Goal: Transaction & Acquisition: Download file/media

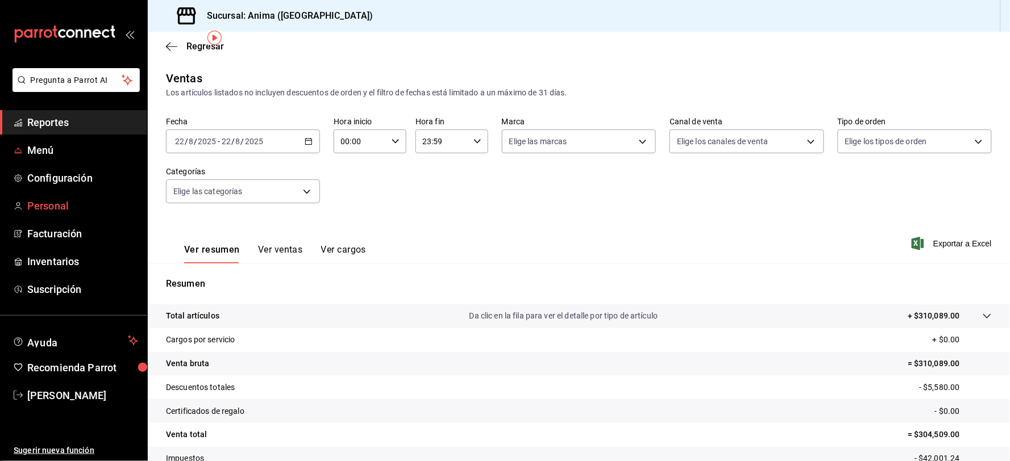
scroll to position [41, 0]
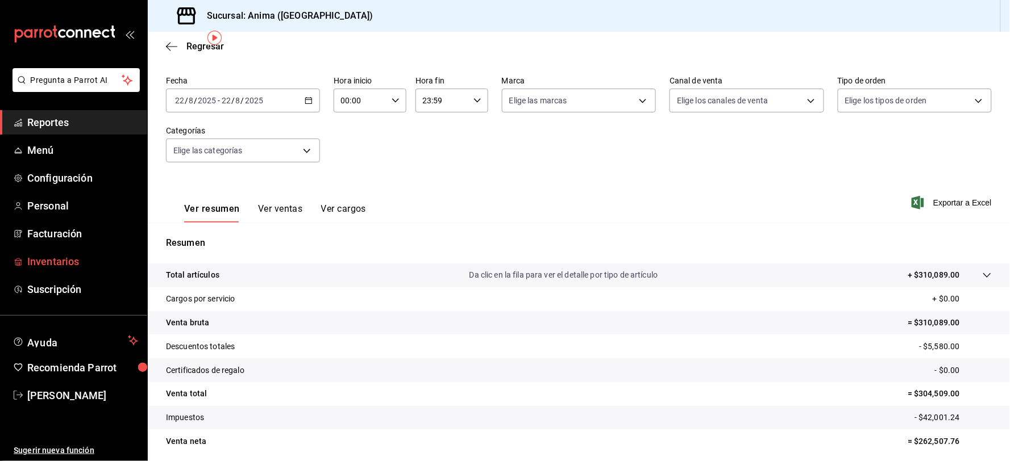
click at [61, 268] on span "Inventarios" at bounding box center [82, 261] width 111 height 15
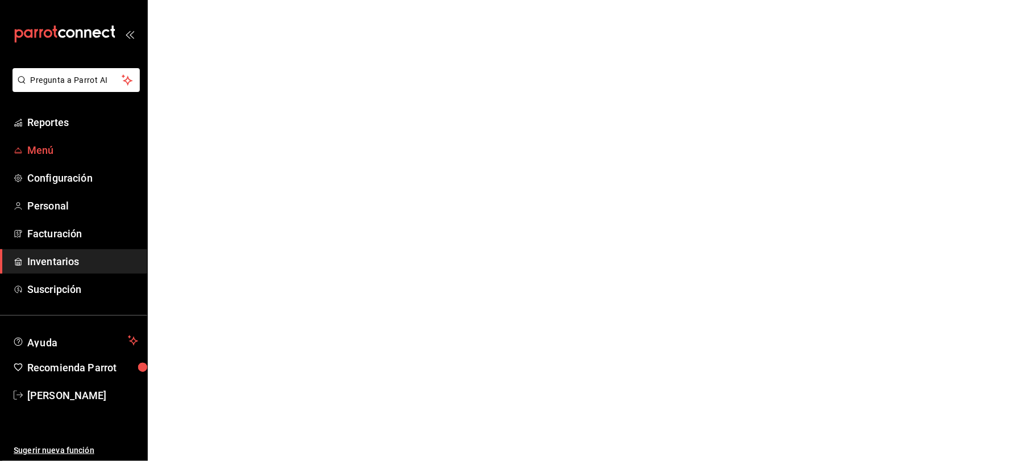
click at [49, 143] on span "Menú" at bounding box center [82, 150] width 111 height 15
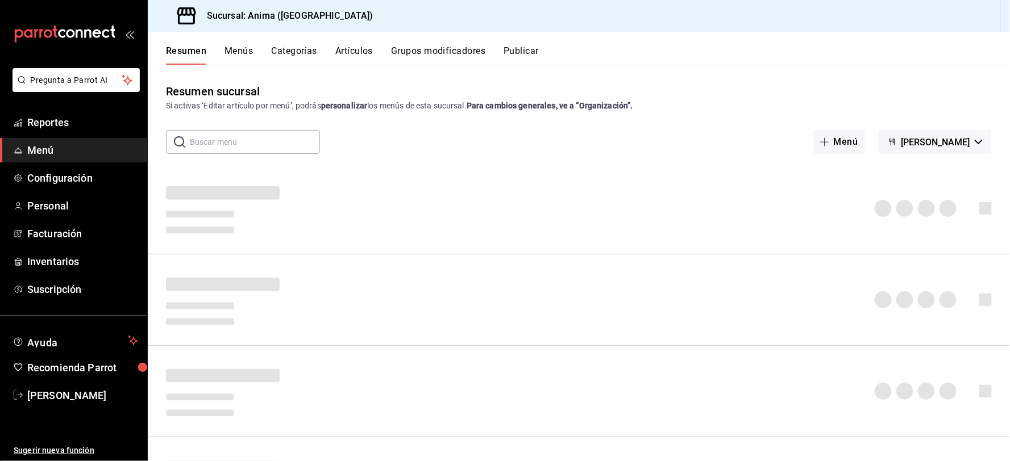
click at [356, 55] on button "Artículos" at bounding box center [354, 54] width 38 height 19
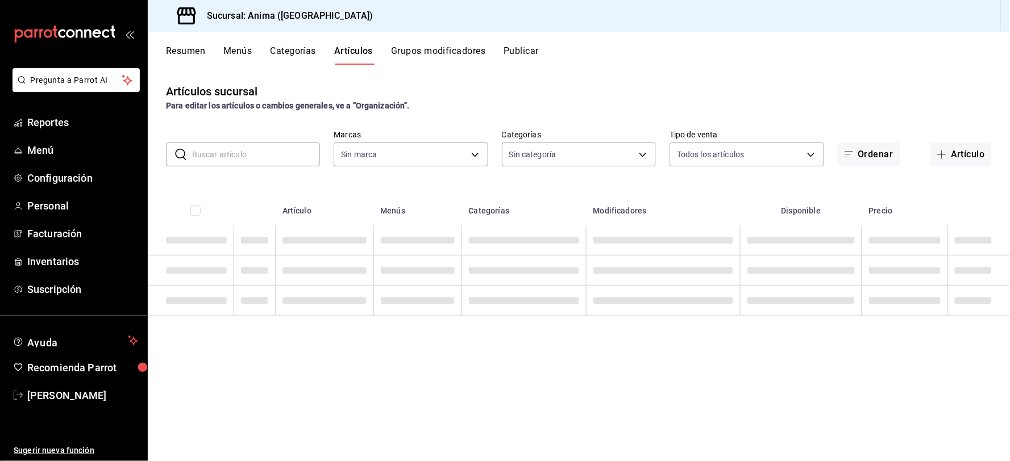
type input "a66376ae-ea22-4cd2-97e0-9ea16bf22336"
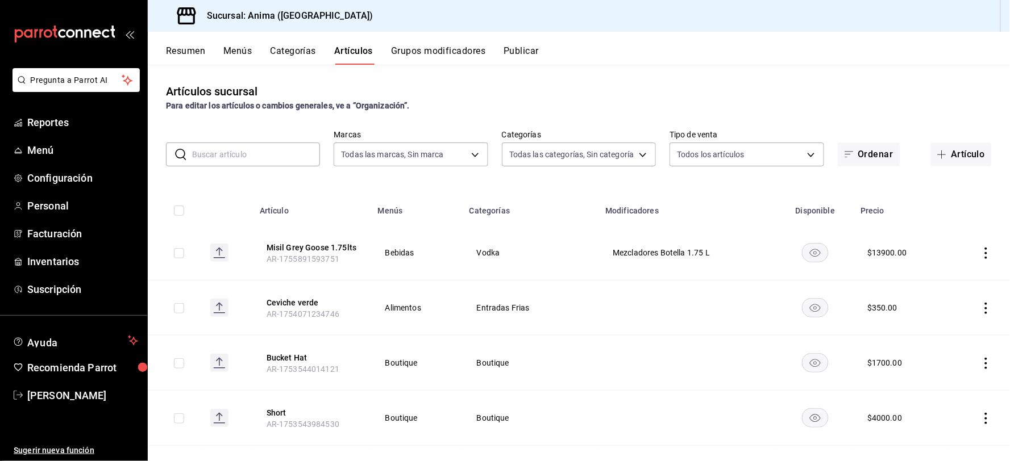
type input "e8f310e9-b813-45da-93b6-448fc6222477,27b51756-eb67-433c-a0de-bbe4244d0712,8eae6…"
click at [263, 152] on input "text" at bounding box center [256, 154] width 128 height 23
click at [565, 91] on div "Artículos sucursal Para editar los artículos o cambios generales, ve a “Organiz…" at bounding box center [579, 97] width 862 height 29
click at [270, 151] on input "text" at bounding box center [256, 154] width 128 height 23
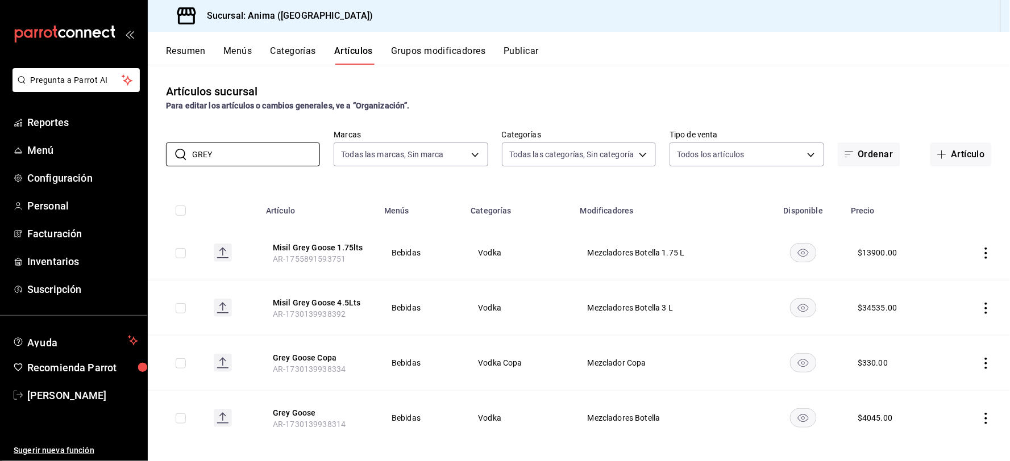
click at [800, 309] on rect "availability-product" at bounding box center [803, 307] width 26 height 19
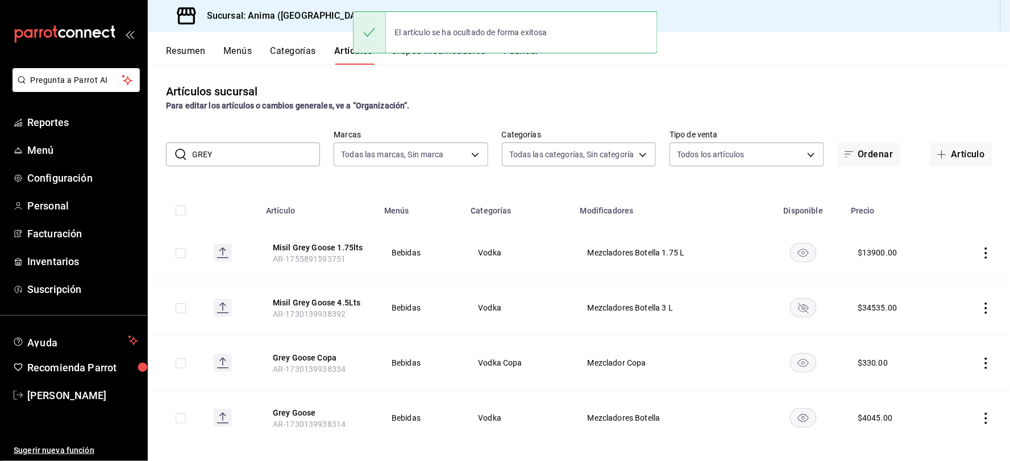
click at [287, 156] on input "GREY" at bounding box center [256, 154] width 128 height 23
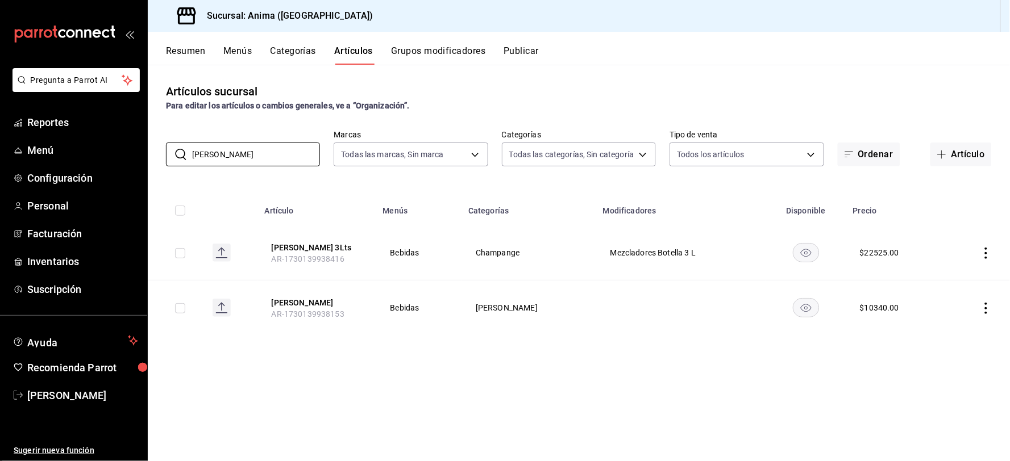
click at [802, 252] on rect "availability-product" at bounding box center [806, 252] width 26 height 19
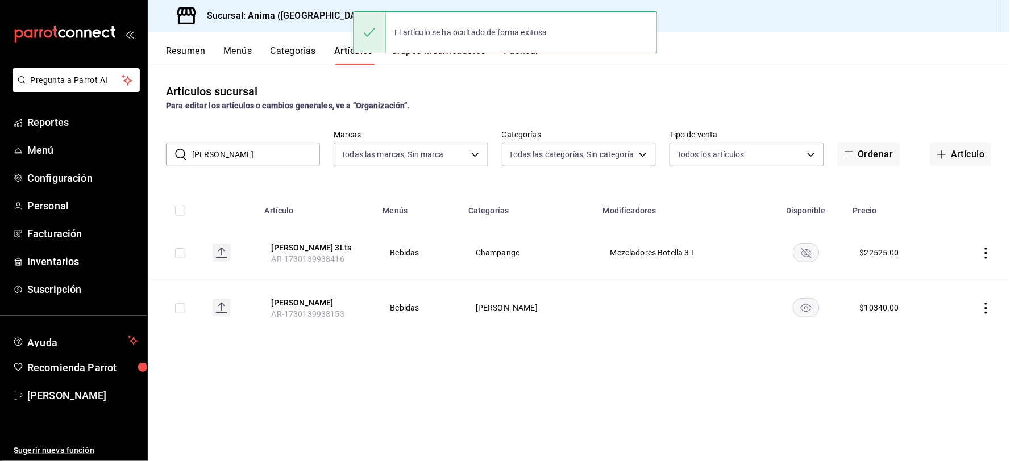
click at [250, 155] on input "[PERSON_NAME]" at bounding box center [256, 154] width 128 height 23
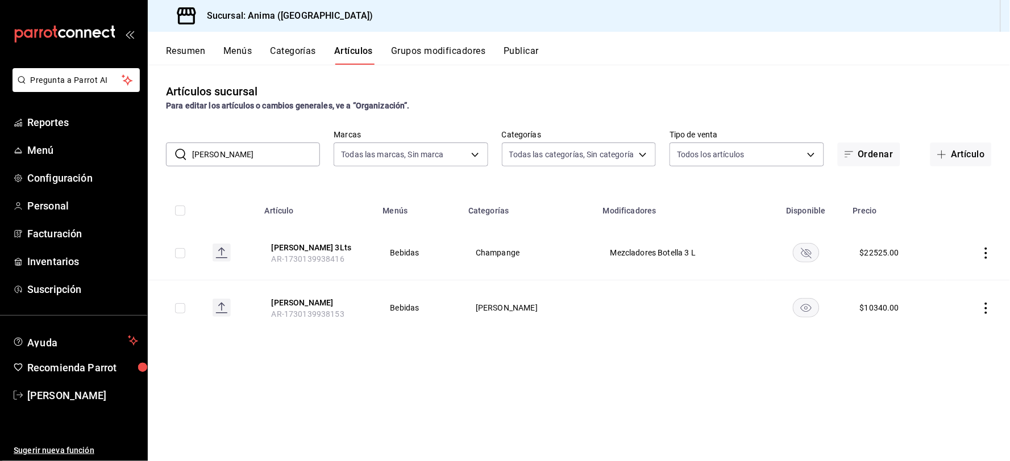
click at [986, 252] on icon "actions" at bounding box center [986, 253] width 2 height 11
click at [959, 328] on span "Eliminar" at bounding box center [952, 325] width 29 height 9
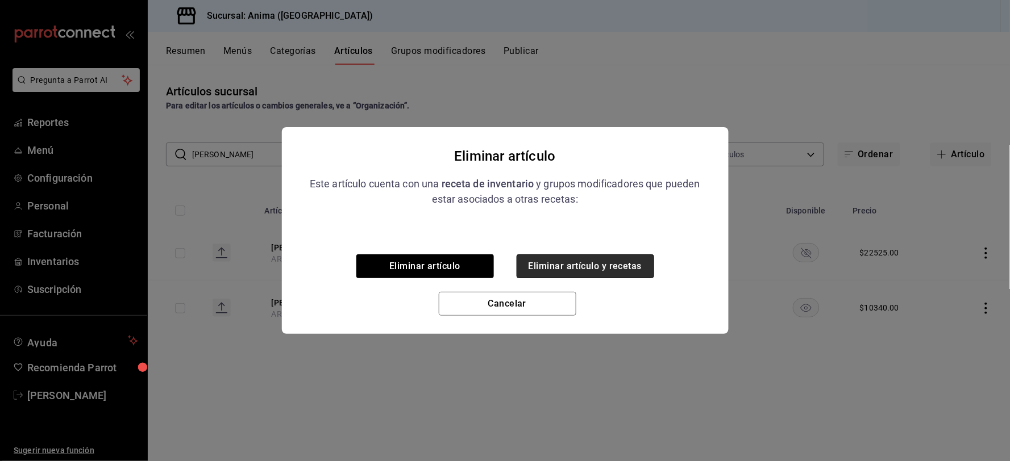
click at [553, 266] on button "Eliminar artículo y recetas" at bounding box center [586, 267] width 138 height 24
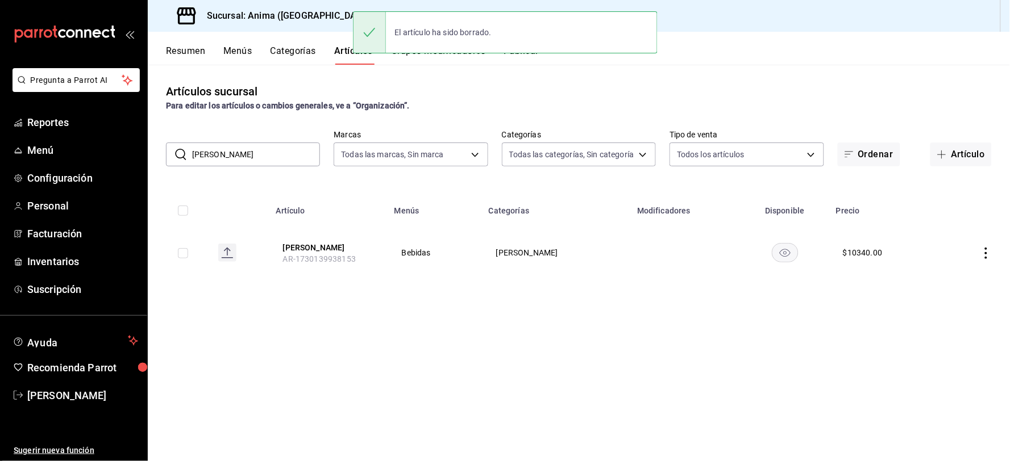
click at [252, 159] on input "[PERSON_NAME]" at bounding box center [256, 154] width 128 height 23
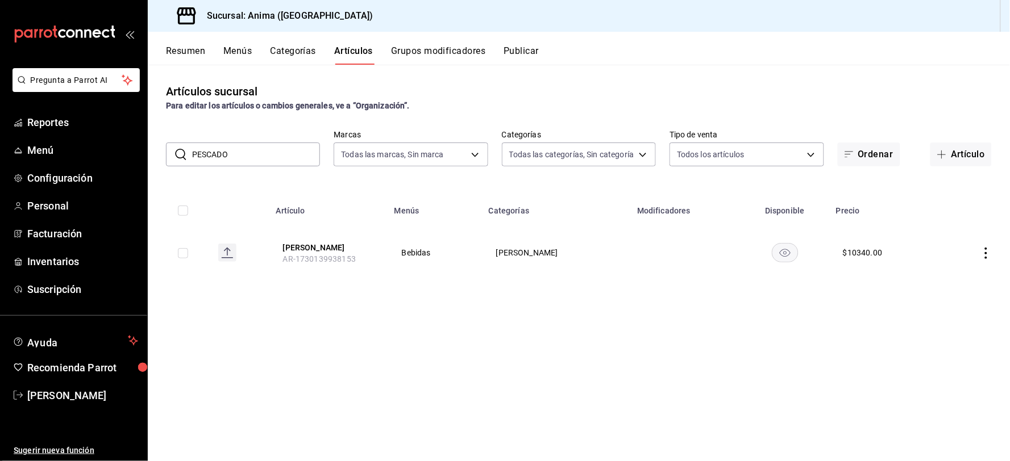
type input "PESCADO"
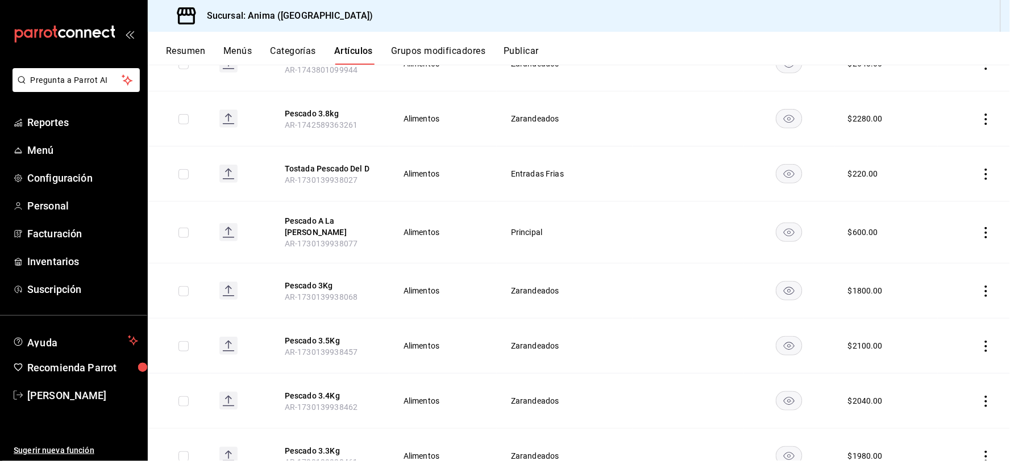
click at [980, 231] on icon "actions" at bounding box center [985, 232] width 11 height 11
click at [935, 298] on span "Eliminar" at bounding box center [942, 301] width 29 height 9
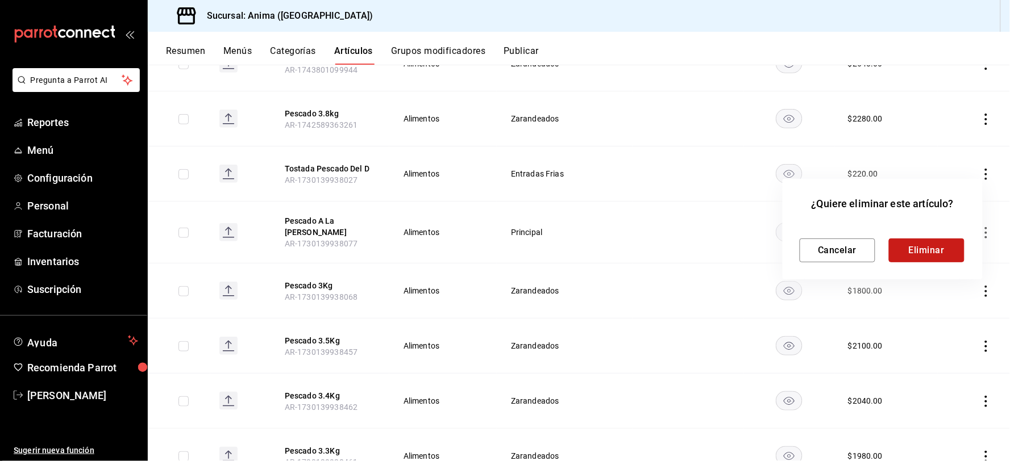
click at [917, 251] on button "Eliminar" at bounding box center [927, 251] width 76 height 24
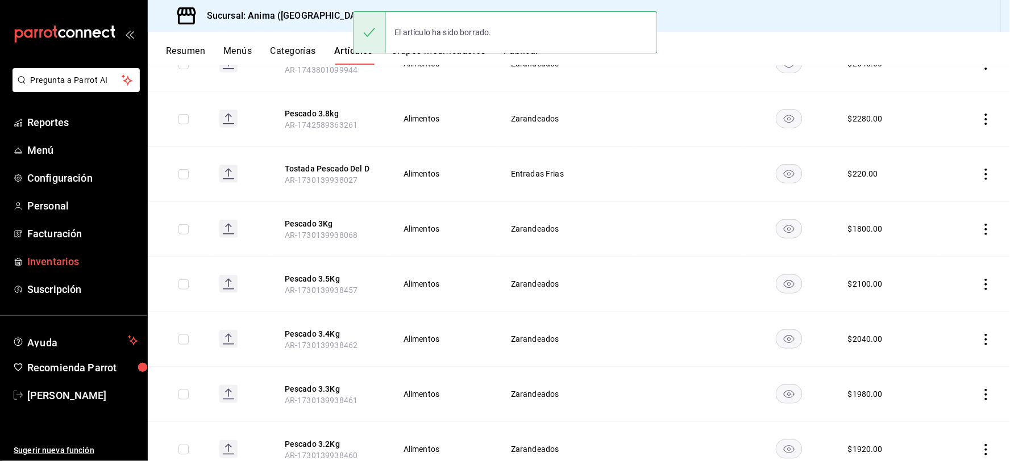
click at [59, 270] on link "Inventarios" at bounding box center [73, 261] width 147 height 24
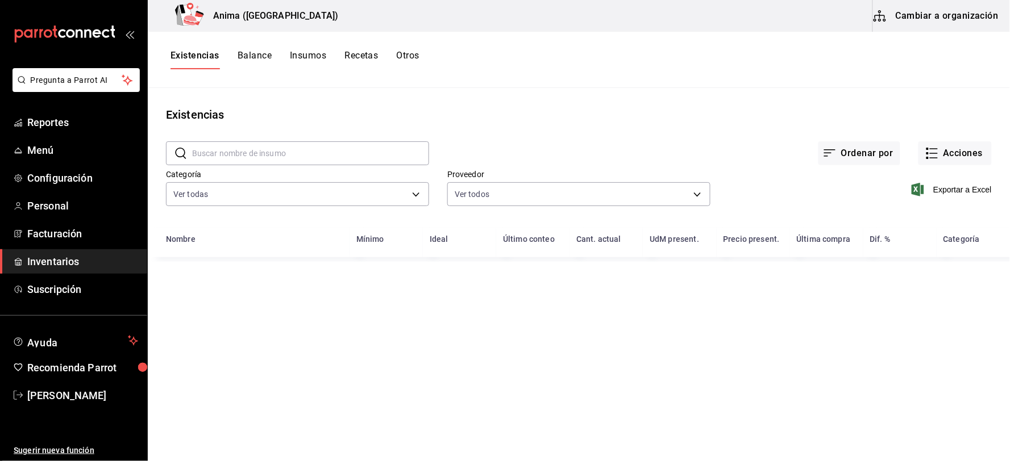
click at [232, 165] on input "text" at bounding box center [310, 153] width 237 height 23
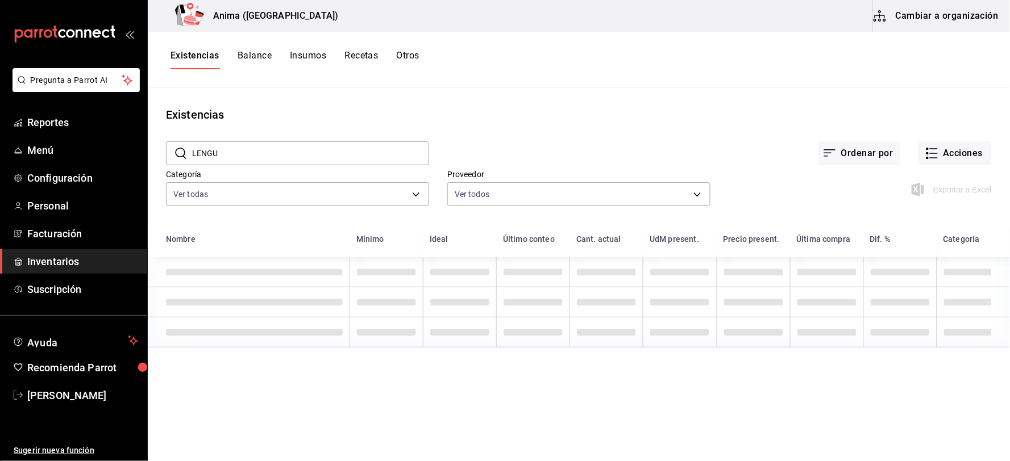
type input "LENGUA"
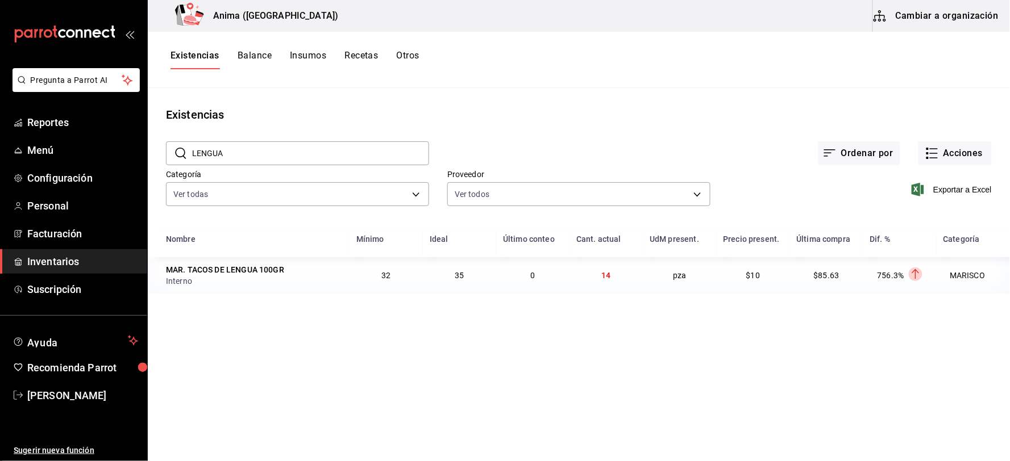
click at [280, 142] on input "LENGUA" at bounding box center [310, 153] width 237 height 23
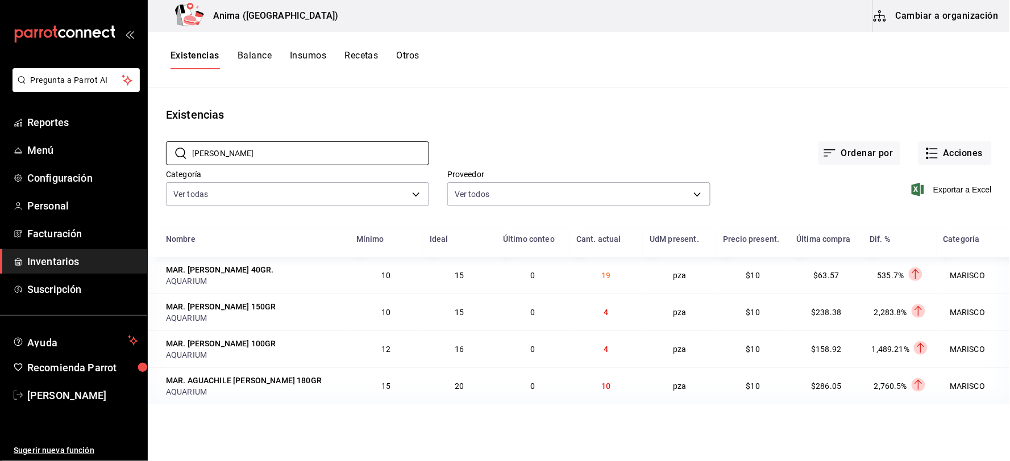
type input "[PERSON_NAME]"
click at [69, 127] on span "Reportes" at bounding box center [82, 122] width 111 height 15
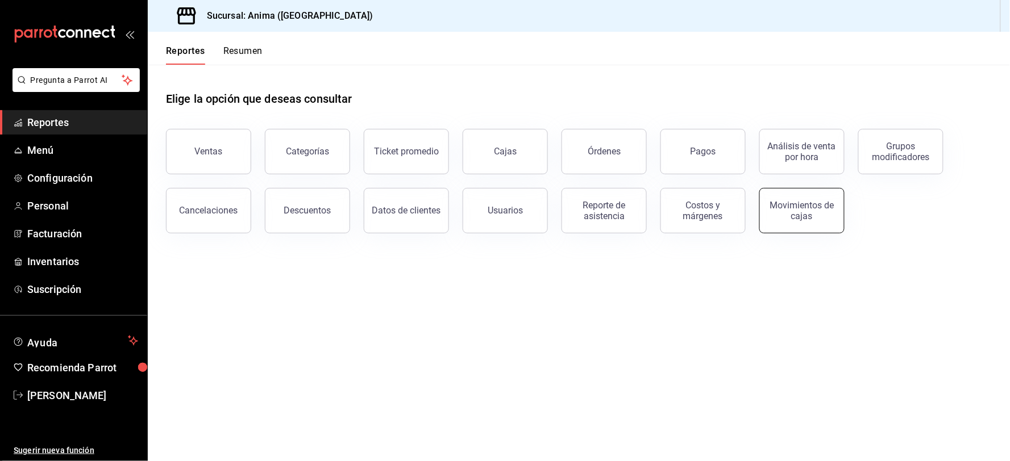
click at [798, 219] on div "Movimientos de cajas" at bounding box center [802, 211] width 70 height 22
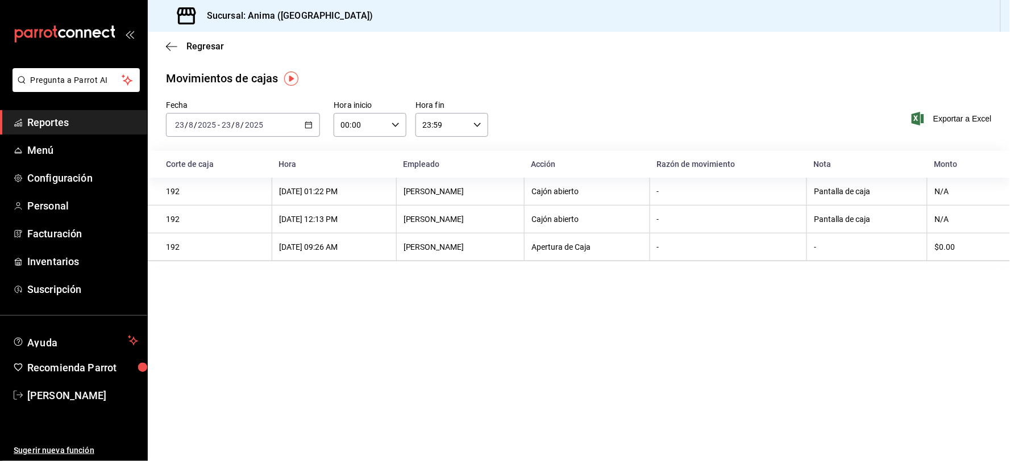
click at [264, 126] on div "[DATE] [DATE] - [DATE] [DATE]" at bounding box center [243, 125] width 154 height 24
click at [234, 285] on span "Rango de fechas" at bounding box center [220, 287] width 88 height 12
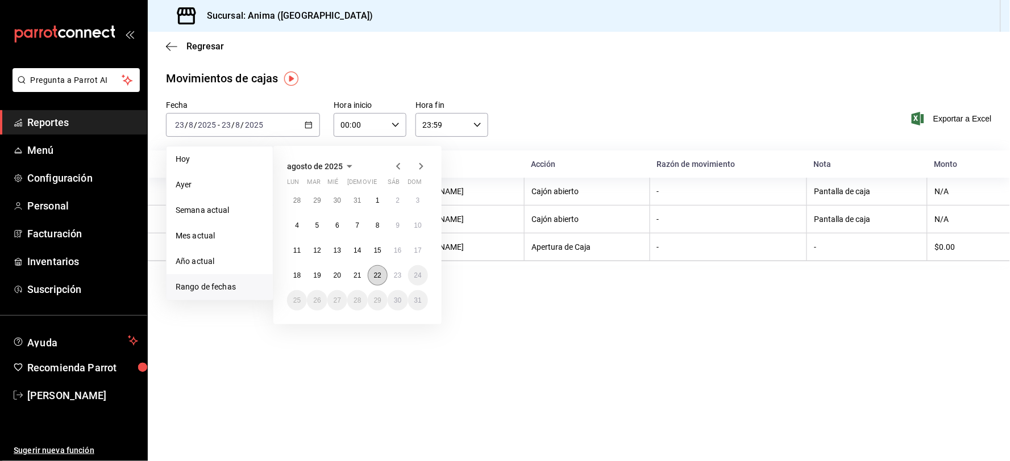
click at [380, 277] on abbr "22" at bounding box center [377, 276] width 7 height 8
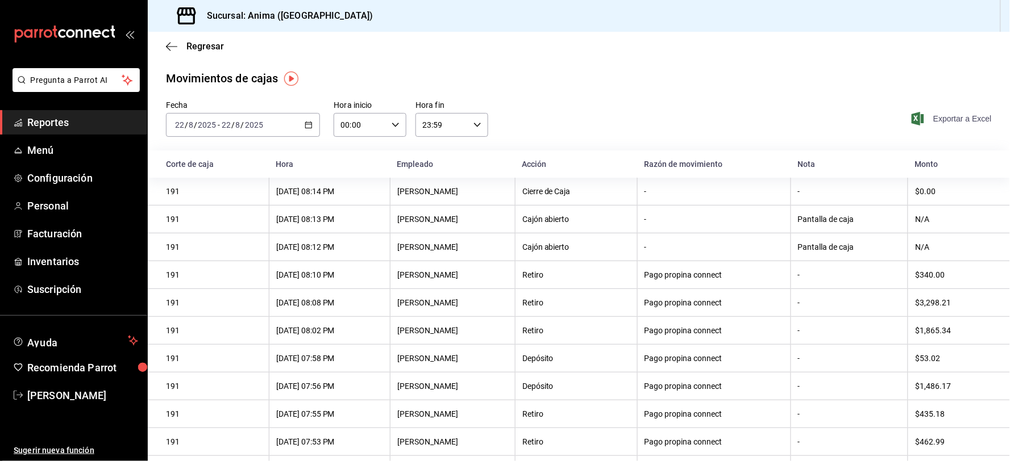
click at [942, 114] on span "Exportar a Excel" at bounding box center [953, 119] width 78 height 14
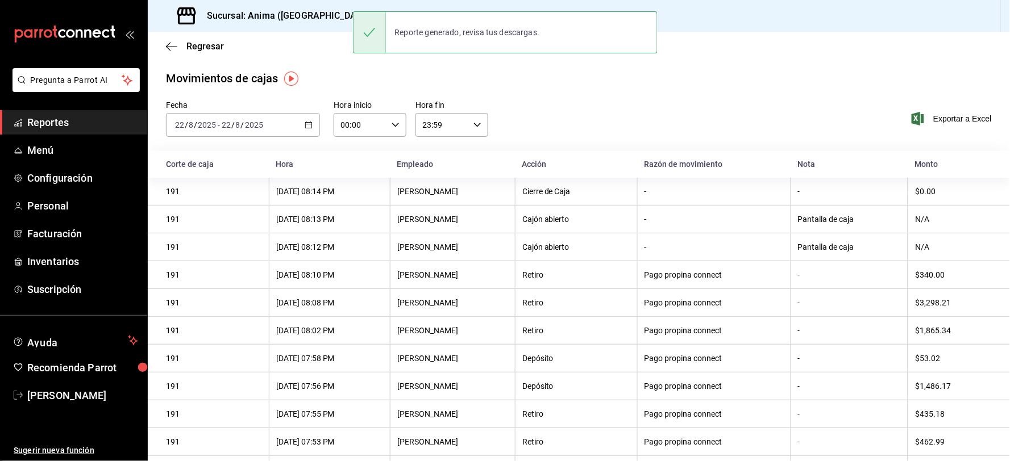
click at [57, 123] on span "Reportes" at bounding box center [82, 122] width 111 height 15
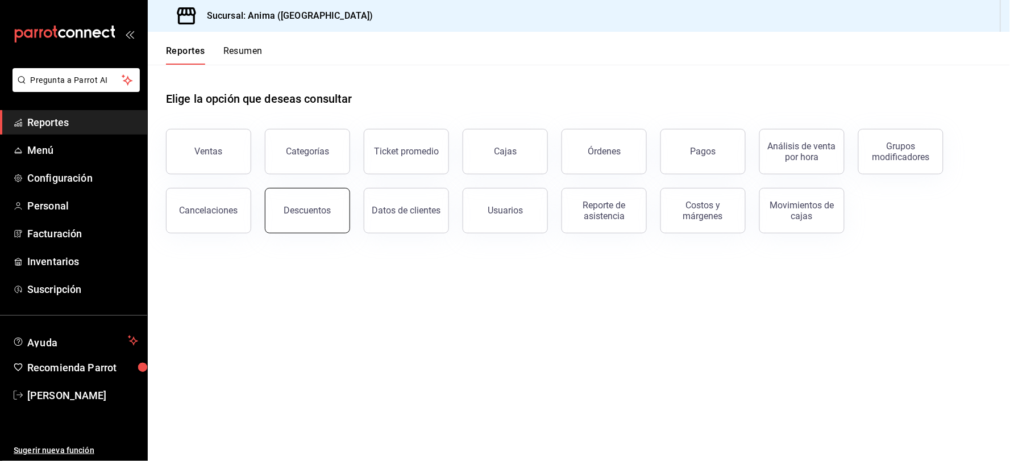
click at [299, 211] on div "Descuentos" at bounding box center [307, 210] width 47 height 11
click at [299, 211] on html "Pregunta a Parrot AI Reportes Menú Configuración Personal Facturación Inventari…" at bounding box center [505, 230] width 1010 height 461
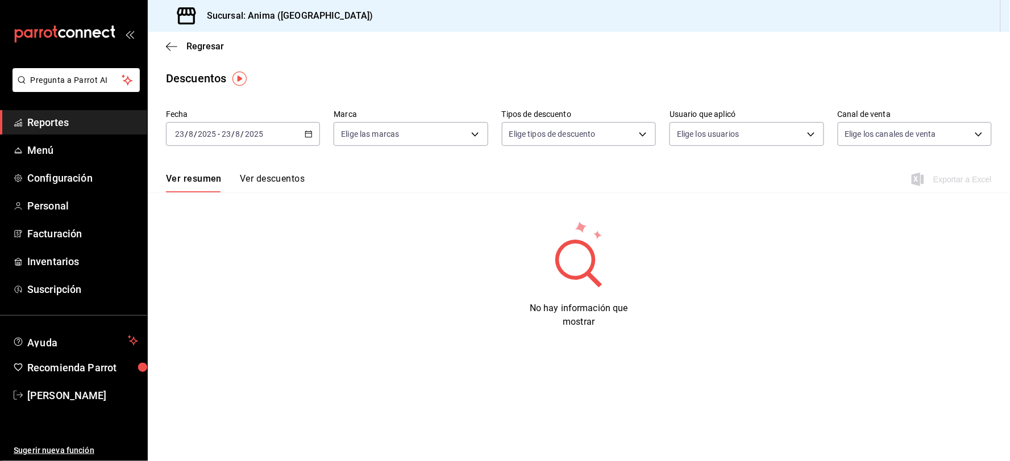
click at [249, 134] on input "2025" at bounding box center [253, 134] width 19 height 9
click at [190, 189] on span "Ayer" at bounding box center [220, 194] width 88 height 12
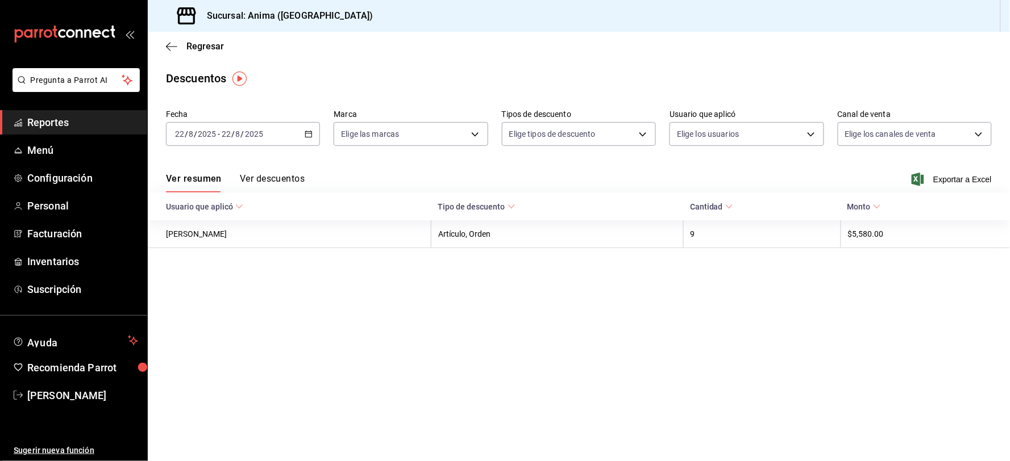
click at [968, 170] on div "Ver resumen Ver descuentos Exportar a Excel" at bounding box center [579, 176] width 862 height 33
click at [964, 178] on span "Exportar a Excel" at bounding box center [953, 180] width 78 height 14
